Goal: Information Seeking & Learning: Learn about a topic

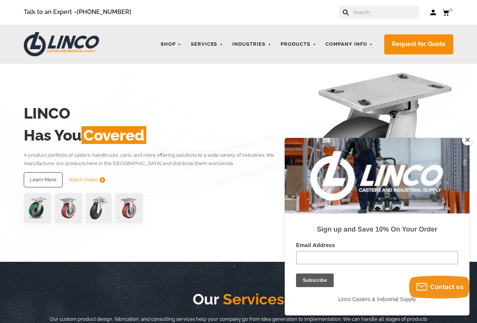
click at [467, 141] on button "Close" at bounding box center [467, 139] width 11 height 11
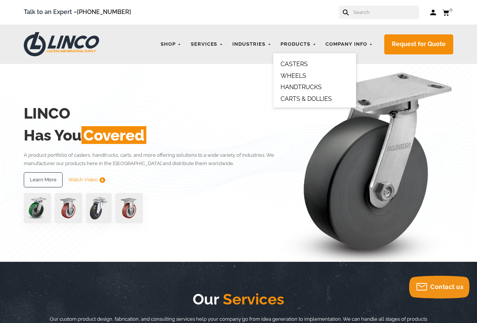
click at [303, 65] on link "CASTERS" at bounding box center [294, 63] width 27 height 7
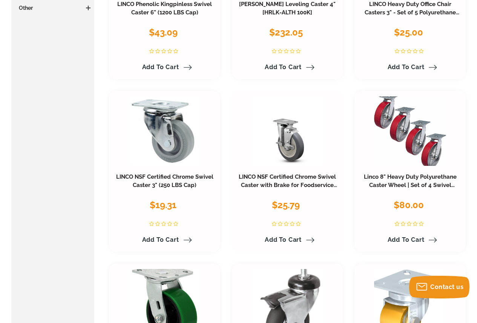
scroll to position [377, 0]
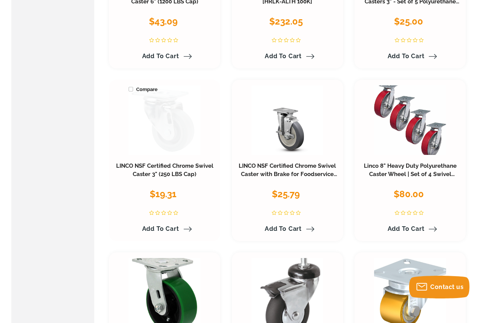
click at [181, 138] on link at bounding box center [165, 119] width 72 height 69
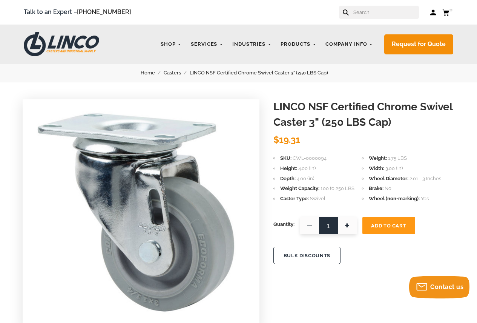
click at [149, 228] on img at bounding box center [141, 212] width 226 height 226
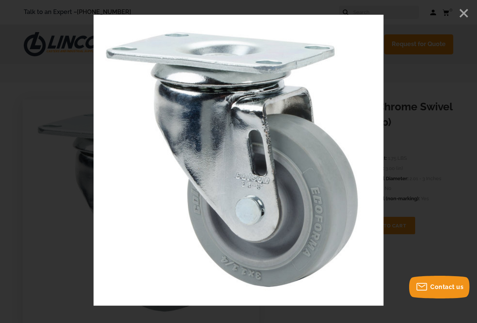
click at [418, 133] on div at bounding box center [238, 161] width 477 height 323
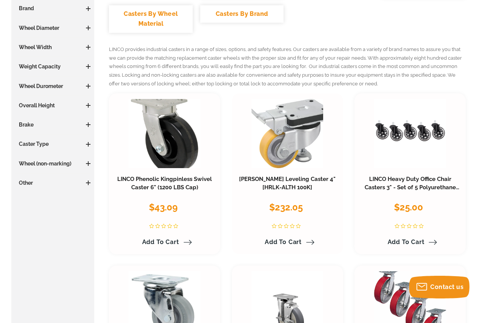
scroll to position [39, 0]
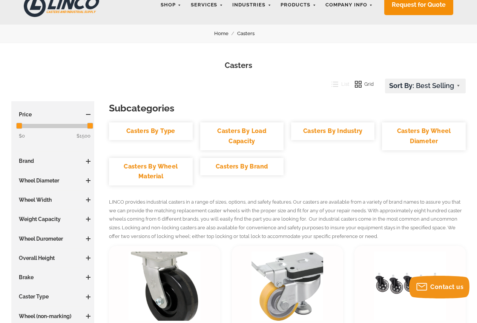
click at [87, 182] on span at bounding box center [88, 180] width 5 height 5
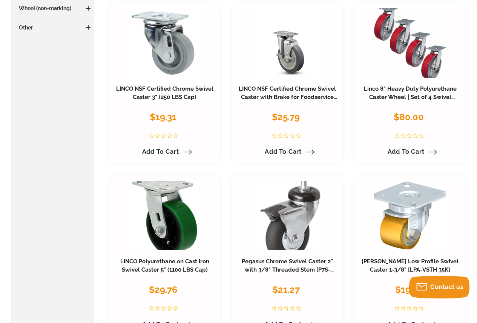
scroll to position [417, 0]
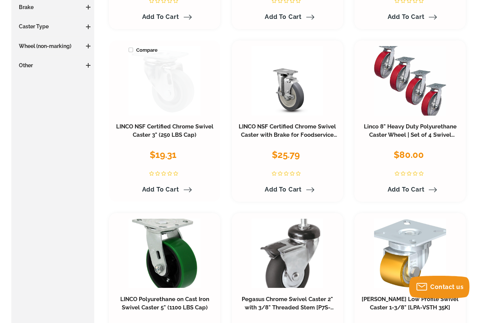
click at [156, 75] on link at bounding box center [165, 80] width 72 height 69
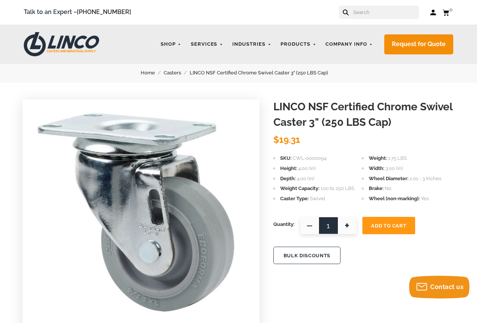
click at [161, 282] on img at bounding box center [141, 212] width 226 height 226
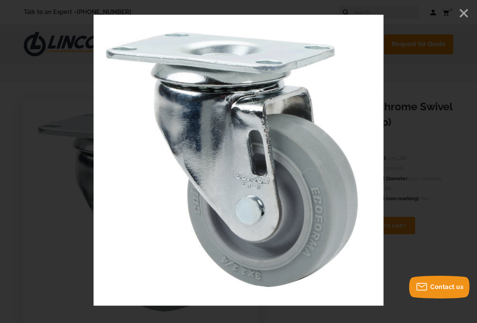
click at [464, 13] on line "Close" at bounding box center [464, 13] width 8 height 8
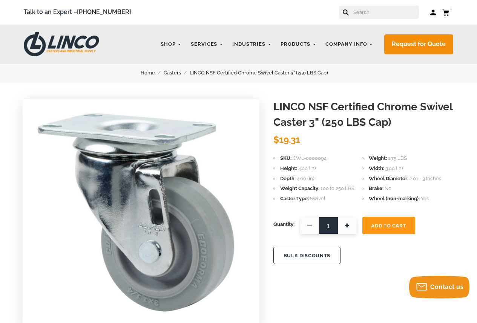
scroll to position [4, 0]
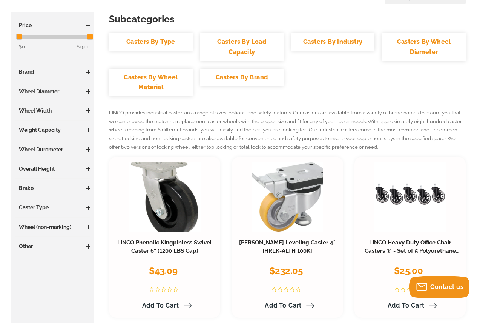
scroll to position [115, 0]
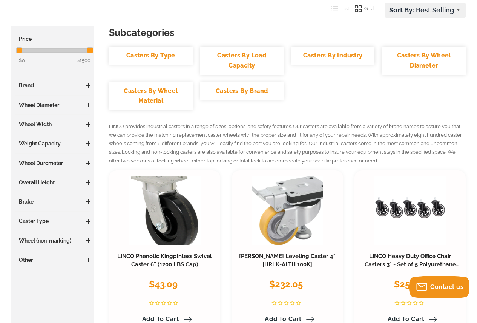
click at [86, 105] on h3 "Wheel Diameter" at bounding box center [52, 105] width 75 height 8
click at [47, 107] on h3 "Wheel Diameter" at bounding box center [52, 105] width 75 height 8
click at [88, 106] on span at bounding box center [88, 105] width 1 height 5
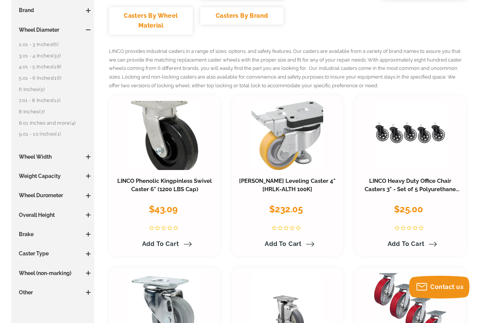
scroll to position [190, 0]
click at [88, 216] on span at bounding box center [88, 214] width 1 height 5
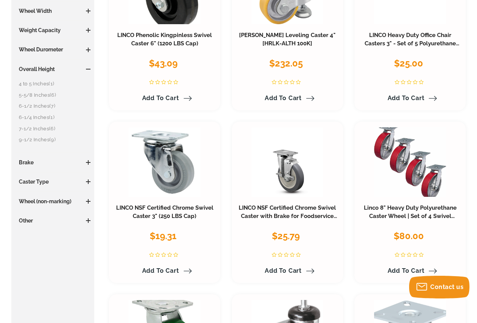
scroll to position [377, 0]
